Goal: Transaction & Acquisition: Purchase product/service

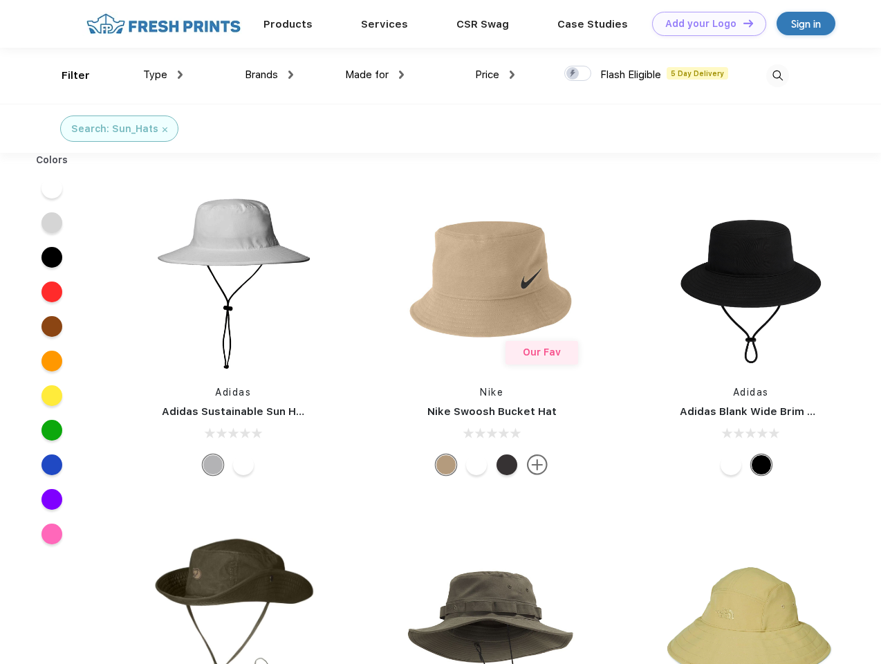
scroll to position [1, 0]
click at [704, 24] on link "Add your Logo Design Tool" at bounding box center [709, 24] width 114 height 24
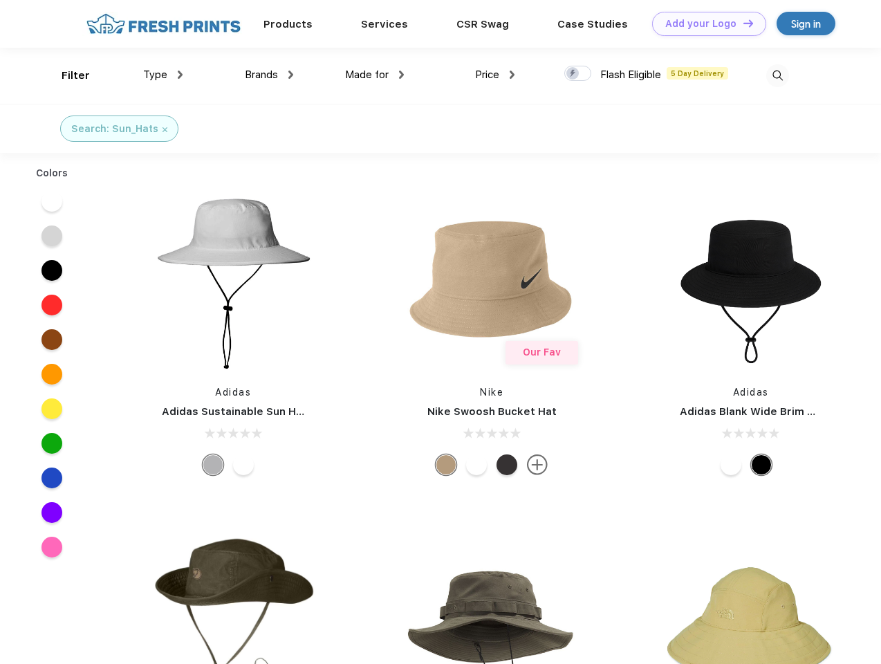
click at [0, 0] on div "Design Tool" at bounding box center [0, 0] width 0 height 0
click at [742, 23] on link "Add your Logo Design Tool" at bounding box center [709, 24] width 114 height 24
click at [66, 75] on div "Filter" at bounding box center [76, 76] width 28 height 16
click at [163, 75] on span "Type" at bounding box center [155, 74] width 24 height 12
click at [269, 75] on span "Brands" at bounding box center [261, 74] width 33 height 12
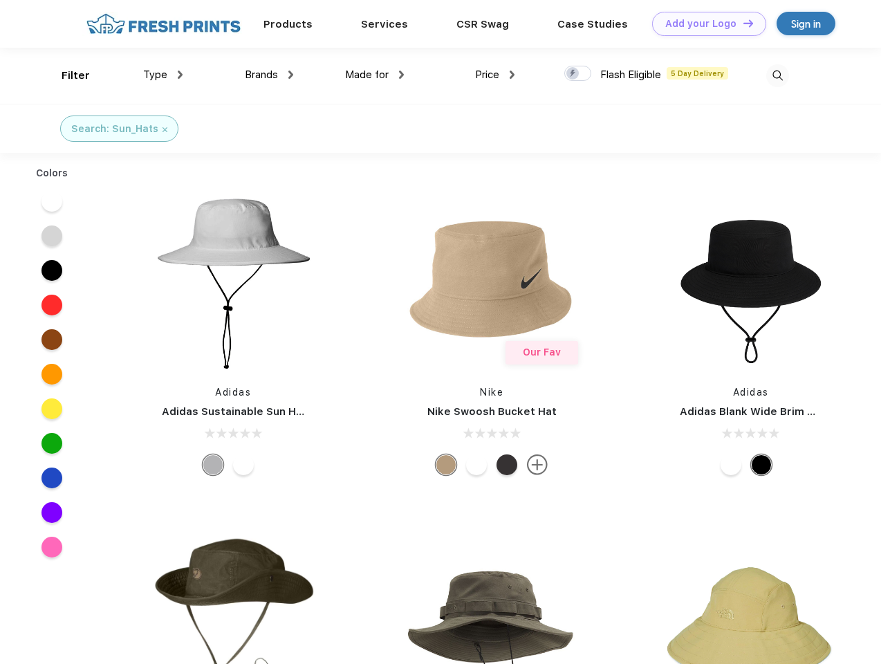
click at [375, 75] on span "Made for" at bounding box center [367, 74] width 44 height 12
click at [495, 75] on span "Price" at bounding box center [487, 74] width 24 height 12
click at [578, 74] on div at bounding box center [577, 73] width 27 height 15
click at [573, 74] on input "checkbox" at bounding box center [568, 69] width 9 height 9
click at [778, 75] on img at bounding box center [777, 75] width 23 height 23
